Goal: Task Accomplishment & Management: Manage account settings

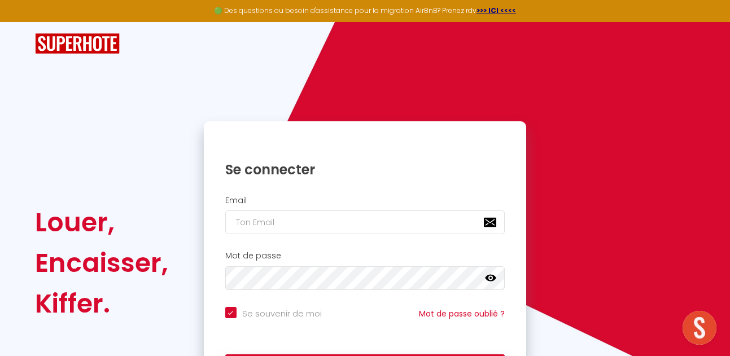
type input "[EMAIL_ADDRESS][DOMAIN_NAME]"
checkbox input "true"
click at [279, 226] on input "[EMAIL_ADDRESS][DOMAIN_NAME]" at bounding box center [365, 223] width 280 height 24
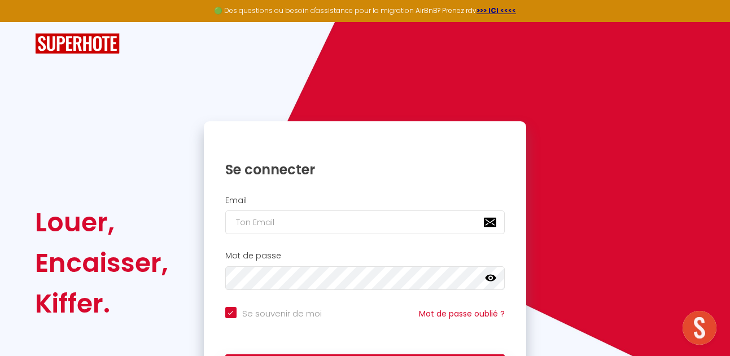
checkbox input "true"
type input "[EMAIL_ADDRESS][DOMAIN_NAME]"
checkbox input "true"
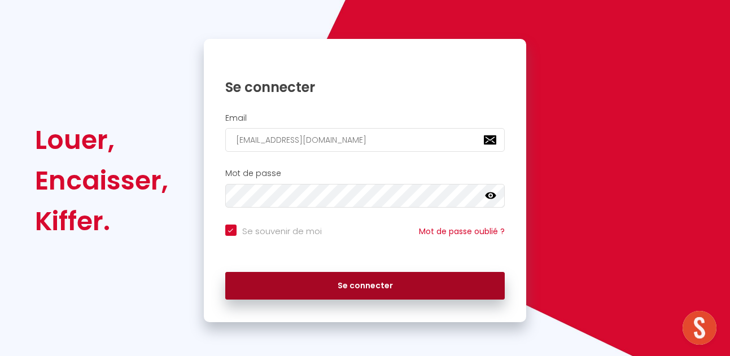
type input "[EMAIL_ADDRESS][DOMAIN_NAME]"
click at [330, 283] on button "Se connecter" at bounding box center [365, 286] width 280 height 28
checkbox input "true"
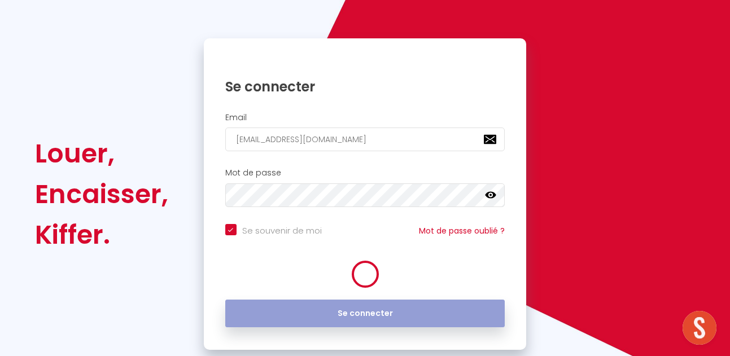
scroll to position [84, 0]
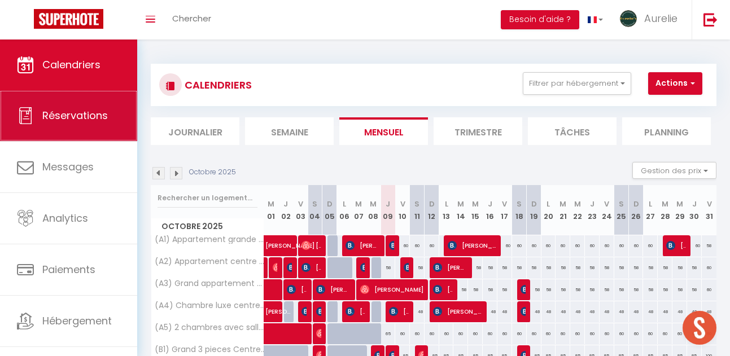
click at [98, 115] on span "Réservations" at bounding box center [75, 115] width 66 height 14
select select "not_cancelled"
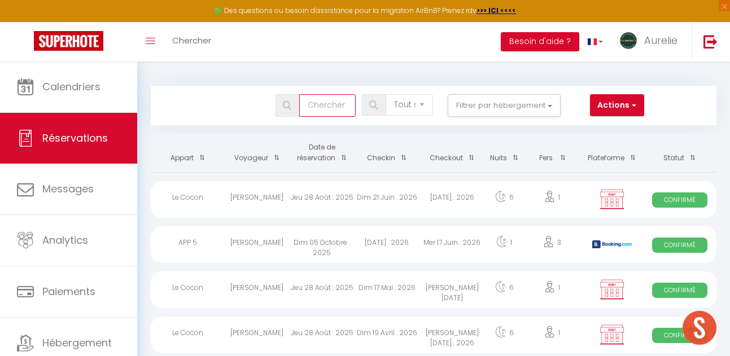
click at [333, 107] on input "text" at bounding box center [327, 105] width 56 height 23
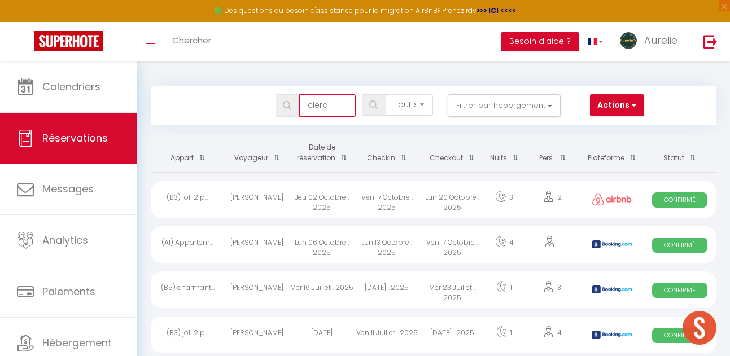
type input "clerc"
click at [421, 242] on div "Ven 17 Octobre . 2025" at bounding box center [452, 244] width 65 height 37
select select "OK"
select select "1"
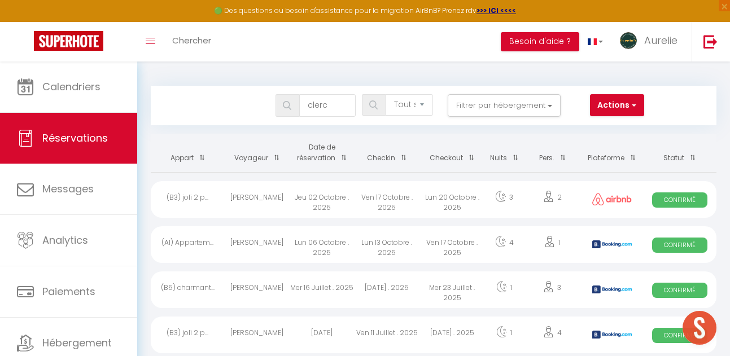
select select "0"
select select "1"
select select
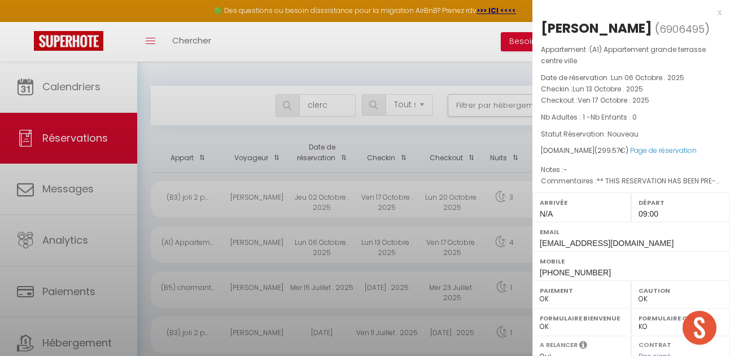
scroll to position [171, 0]
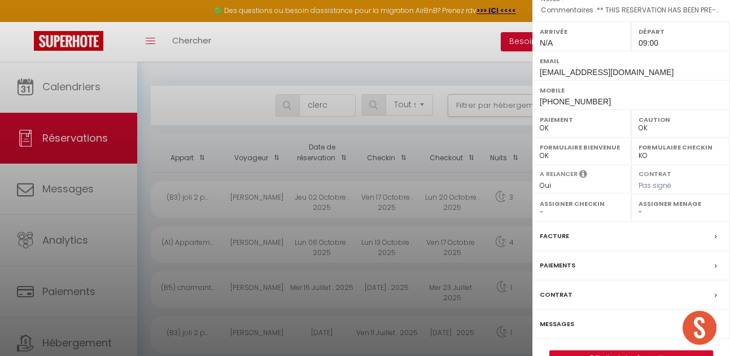
click at [553, 234] on label "Facture" at bounding box center [554, 236] width 29 height 12
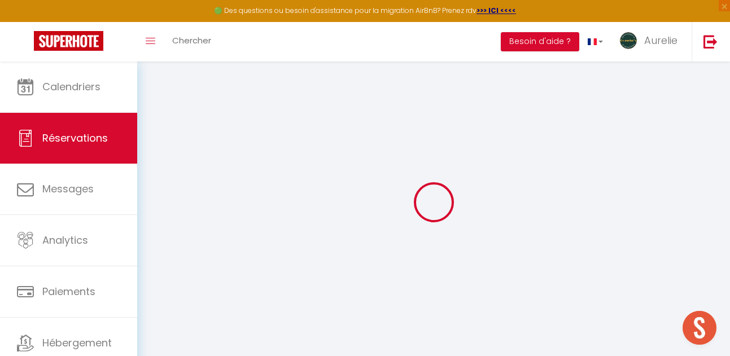
select select "cleaning"
select select "taxes"
select select
checkbox input "false"
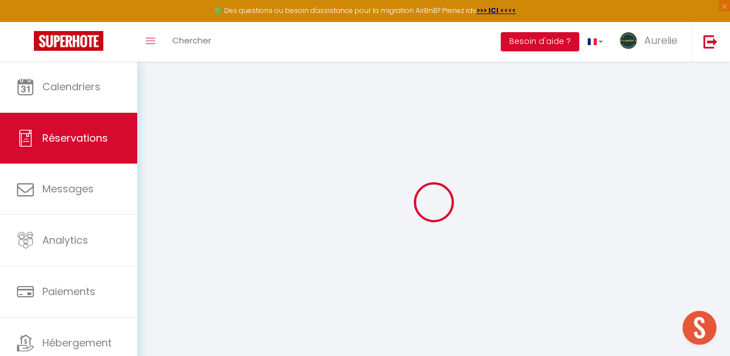
select select
checkbox input "false"
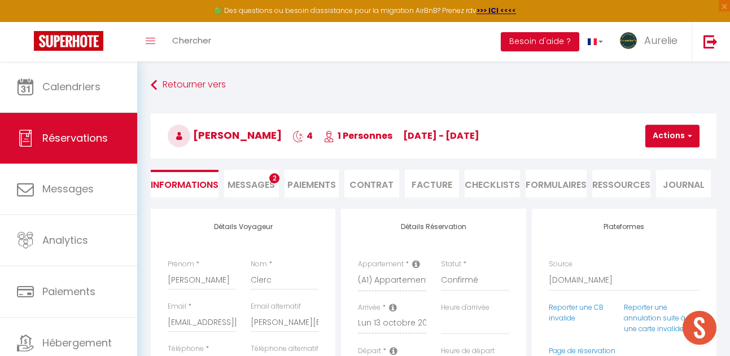
select select
checkbox input "false"
type textarea "** THIS RESERVATION HAS BEEN PRE-PAID ** BOOKING NOTE : Payment charge is EUR 4…"
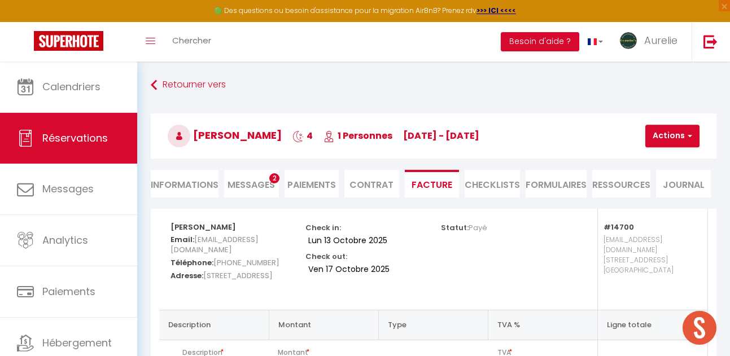
scroll to position [35, 0]
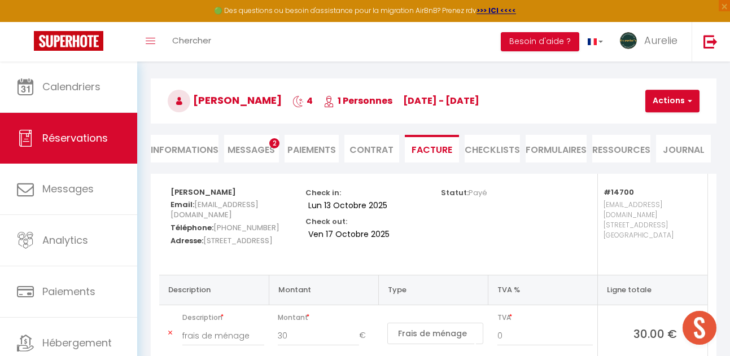
click at [187, 144] on li "Informations" at bounding box center [185, 149] width 68 height 28
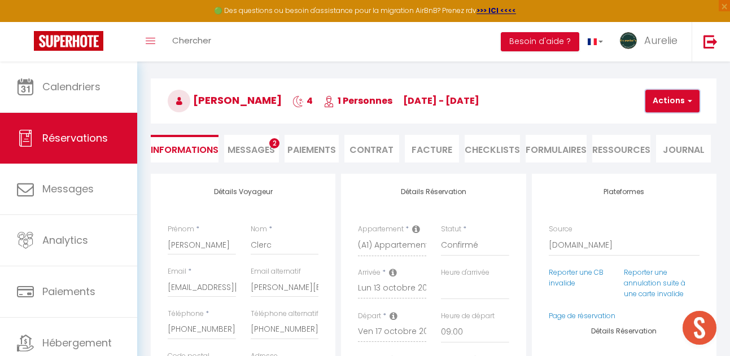
click at [656, 105] on button "Actions" at bounding box center [673, 101] width 54 height 23
click at [437, 153] on li "Facture" at bounding box center [432, 149] width 55 height 28
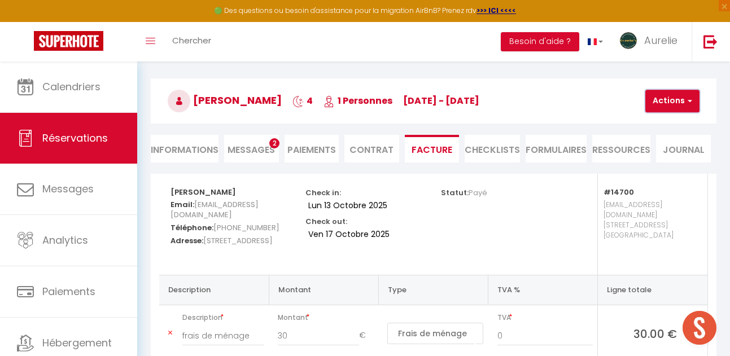
click at [675, 99] on button "Actions" at bounding box center [673, 101] width 54 height 23
click at [659, 142] on link "Aperçu et éditer" at bounding box center [685, 140] width 95 height 15
click at [201, 157] on li "Informations" at bounding box center [185, 149] width 68 height 28
select select
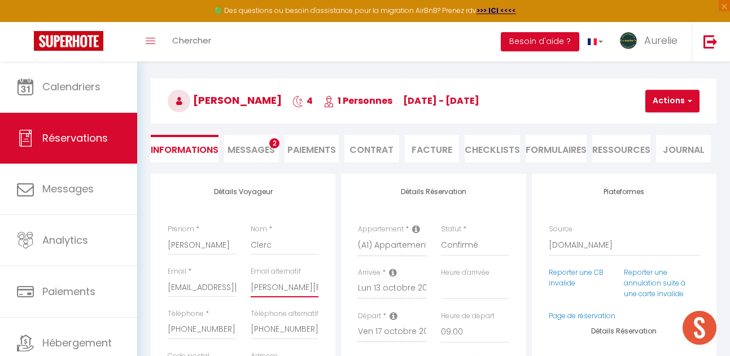
click at [277, 291] on input "[PERSON_NAME][EMAIL_ADDRESS][DOMAIN_NAME]" at bounding box center [285, 287] width 68 height 20
click at [669, 104] on button "Actions" at bounding box center [673, 101] width 54 height 23
click at [439, 149] on li "Facture" at bounding box center [432, 149] width 55 height 28
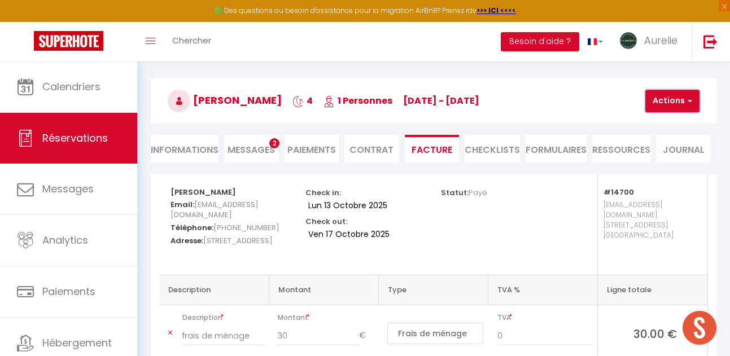
click at [657, 103] on button "Actions" at bounding box center [673, 101] width 54 height 23
click at [658, 136] on link "Aperçu et éditer" at bounding box center [685, 140] width 95 height 15
click at [666, 101] on button "Actions" at bounding box center [673, 101] width 54 height 23
click at [656, 156] on link "Envoyer la facture" at bounding box center [685, 155] width 95 height 15
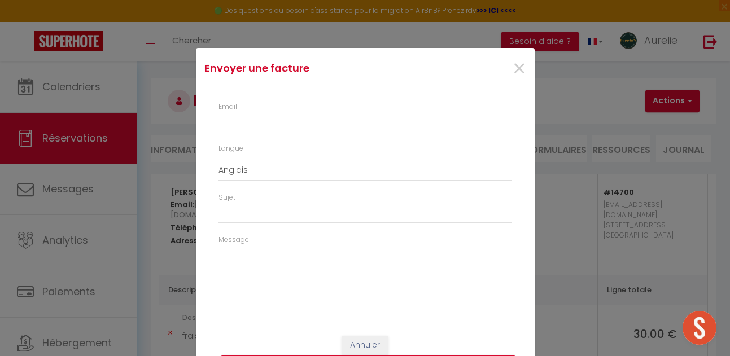
type input "[EMAIL_ADDRESS][DOMAIN_NAME]"
select select "fr"
type input "Votre facture 6906495 - (A1) Appartement grande terrasse centre ville"
type textarea "Bonjour, Voici le lien pour télécharger votre facture : [URL][DOMAIN_NAME] Déta…"
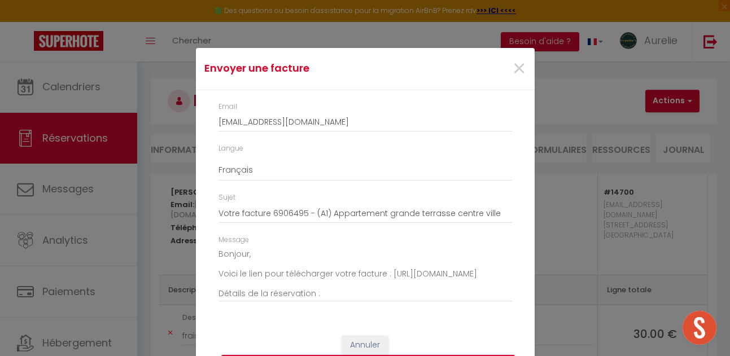
scroll to position [3, 0]
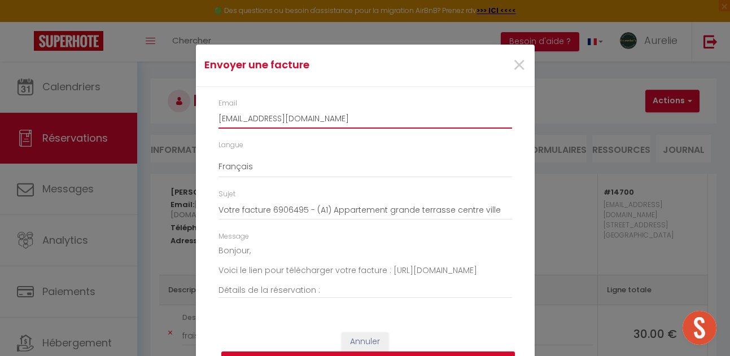
click at [335, 117] on input "[EMAIL_ADDRESS][DOMAIN_NAME]" at bounding box center [366, 118] width 294 height 20
paste input "[EMAIL_ADDRESS][DOMAIN_NAME]"
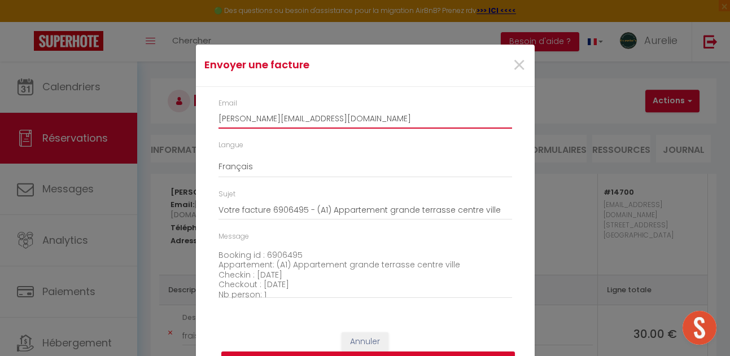
scroll to position [128, 0]
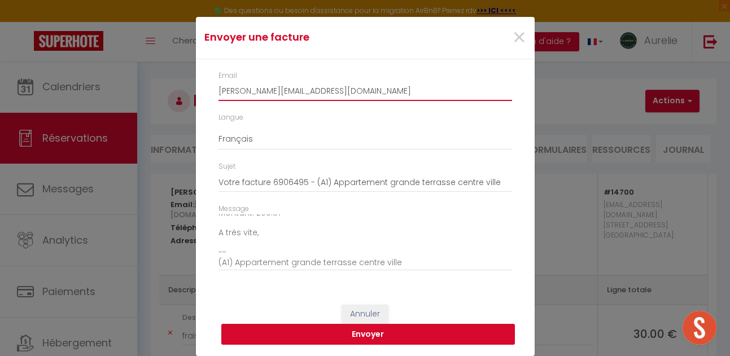
type input "[PERSON_NAME][EMAIL_ADDRESS][DOMAIN_NAME]"
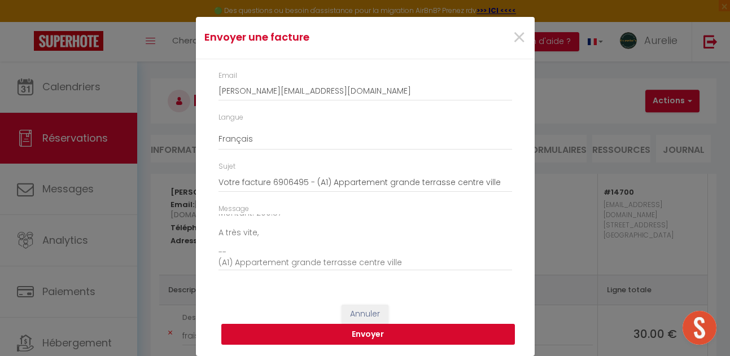
click at [359, 335] on button "Envoyer" at bounding box center [368, 334] width 294 height 21
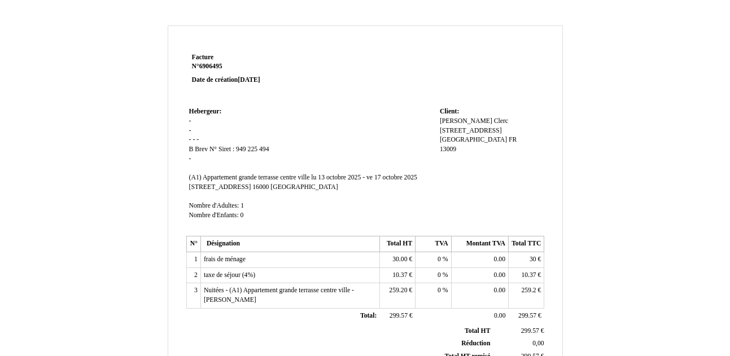
click at [494, 121] on span "Clerc" at bounding box center [501, 120] width 14 height 7
click at [494, 119] on span "Clerc /A" at bounding box center [505, 120] width 23 height 7
type input "Clerc /AON GROUP"
click at [486, 183] on td "Client: Client: Alexandre Alexandre Clerc /A Clerc /A 12 allée de la désirée 12…" at bounding box center [490, 168] width 107 height 129
